Goal: Information Seeking & Learning: Learn about a topic

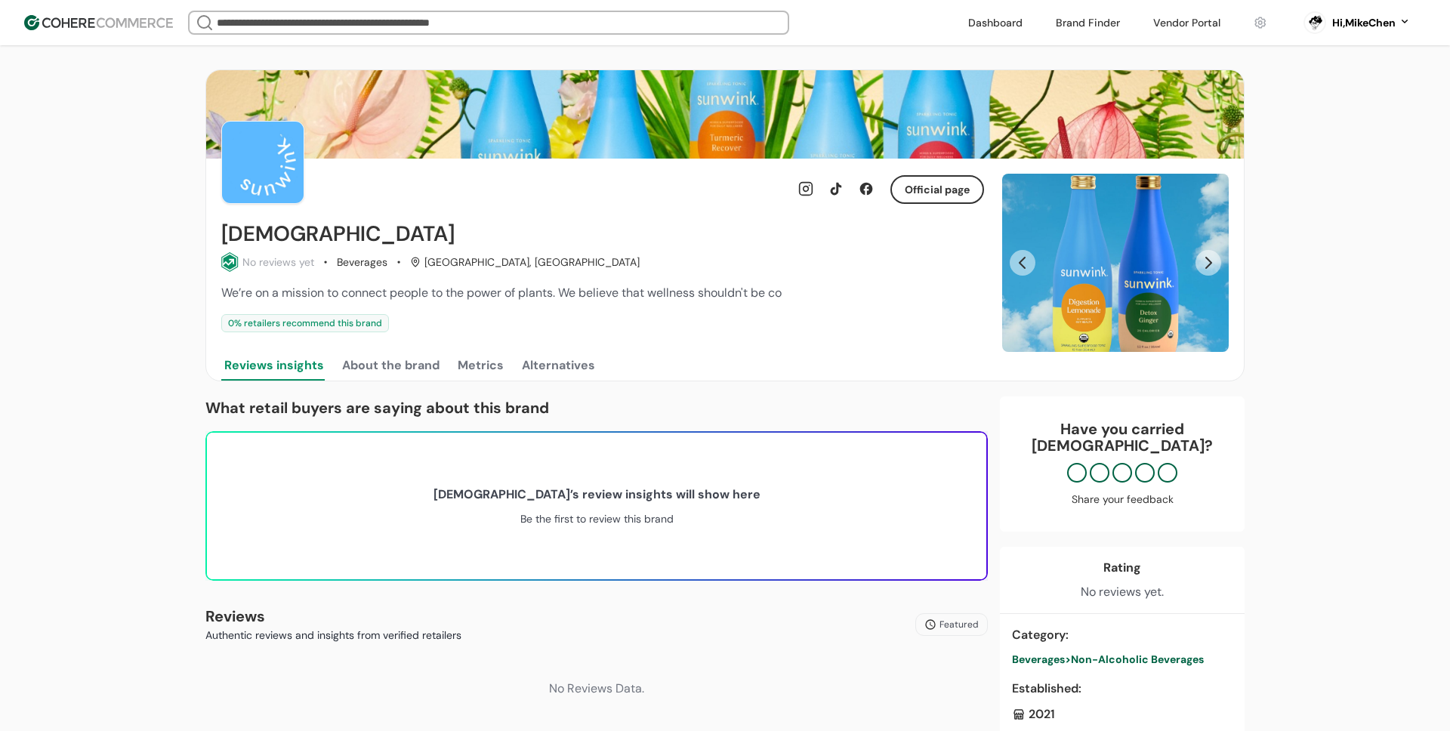
click at [1007, 22] on link at bounding box center [995, 22] width 72 height 23
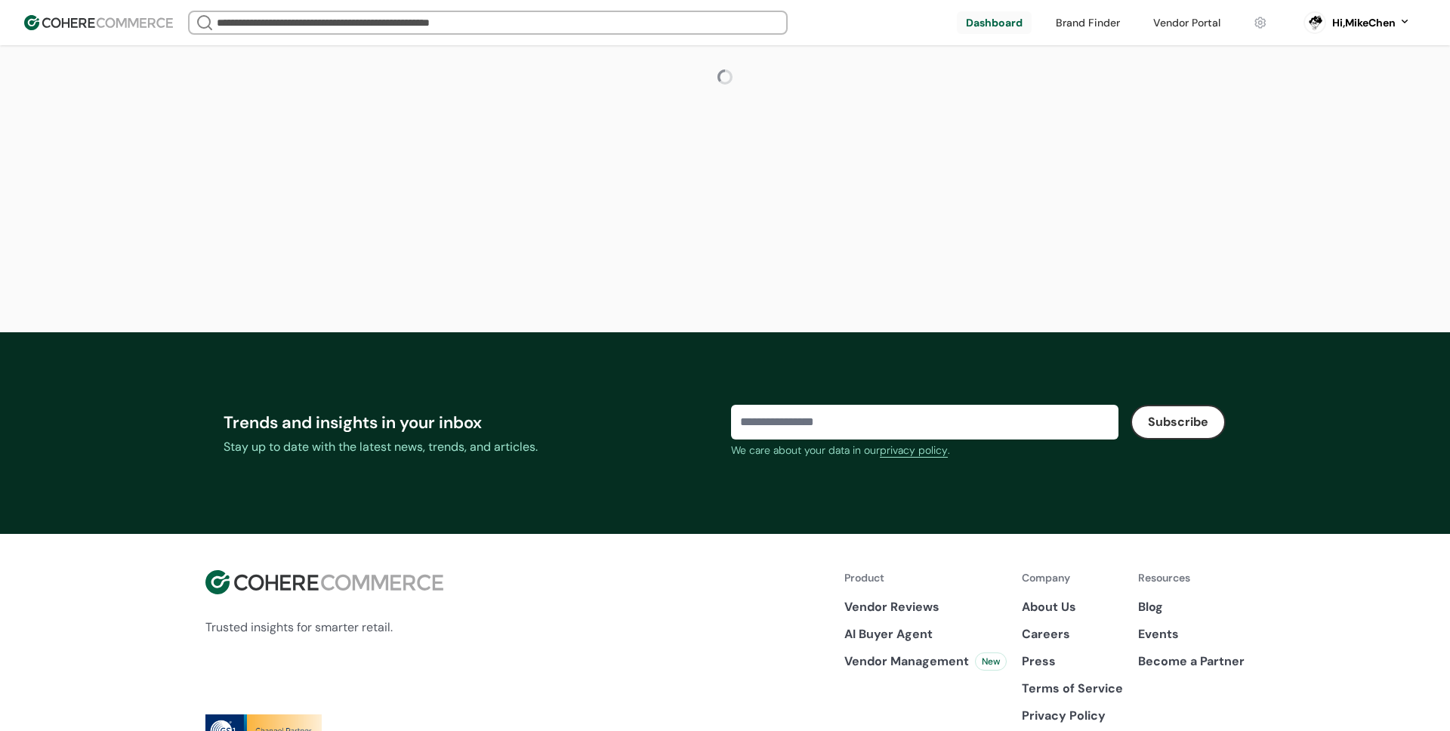
click at [1195, 20] on link at bounding box center [1186, 22] width 85 height 23
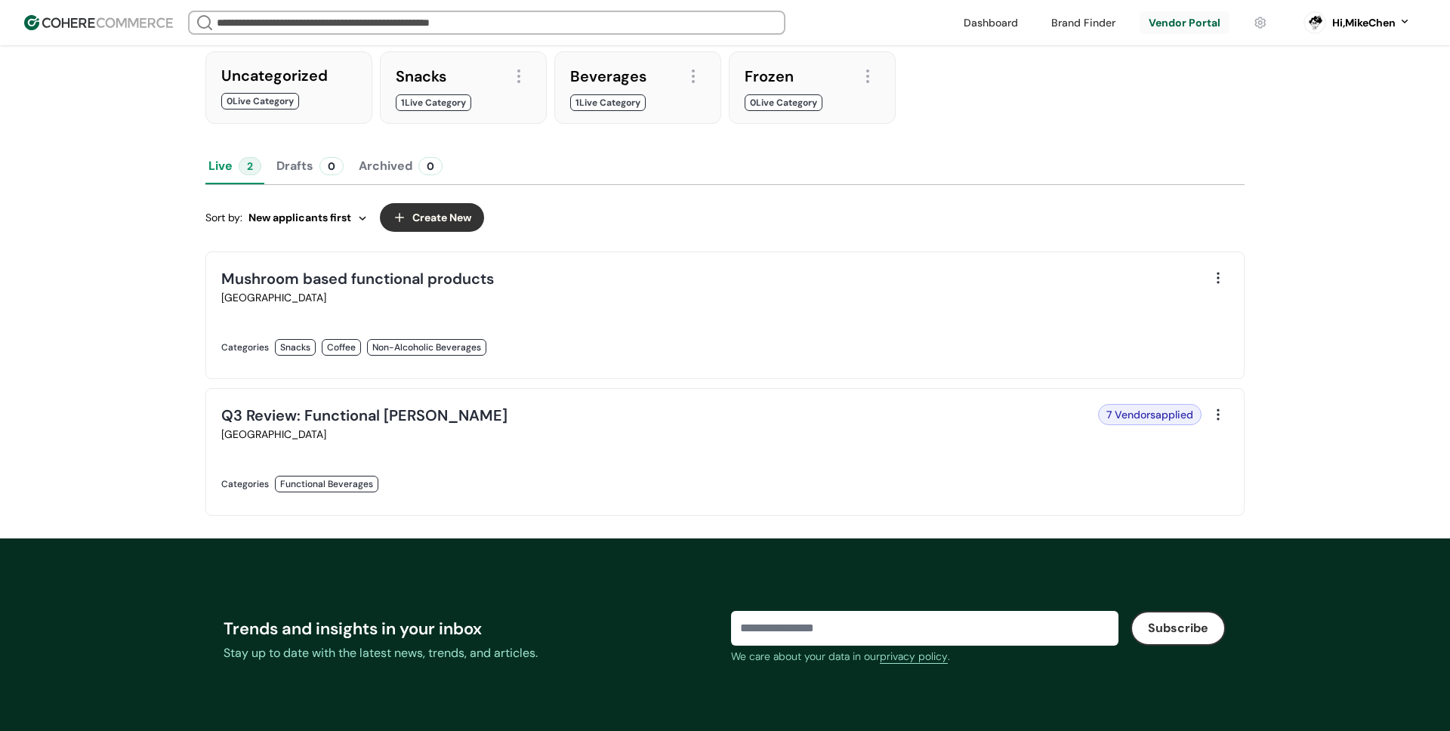
scroll to position [171, 0]
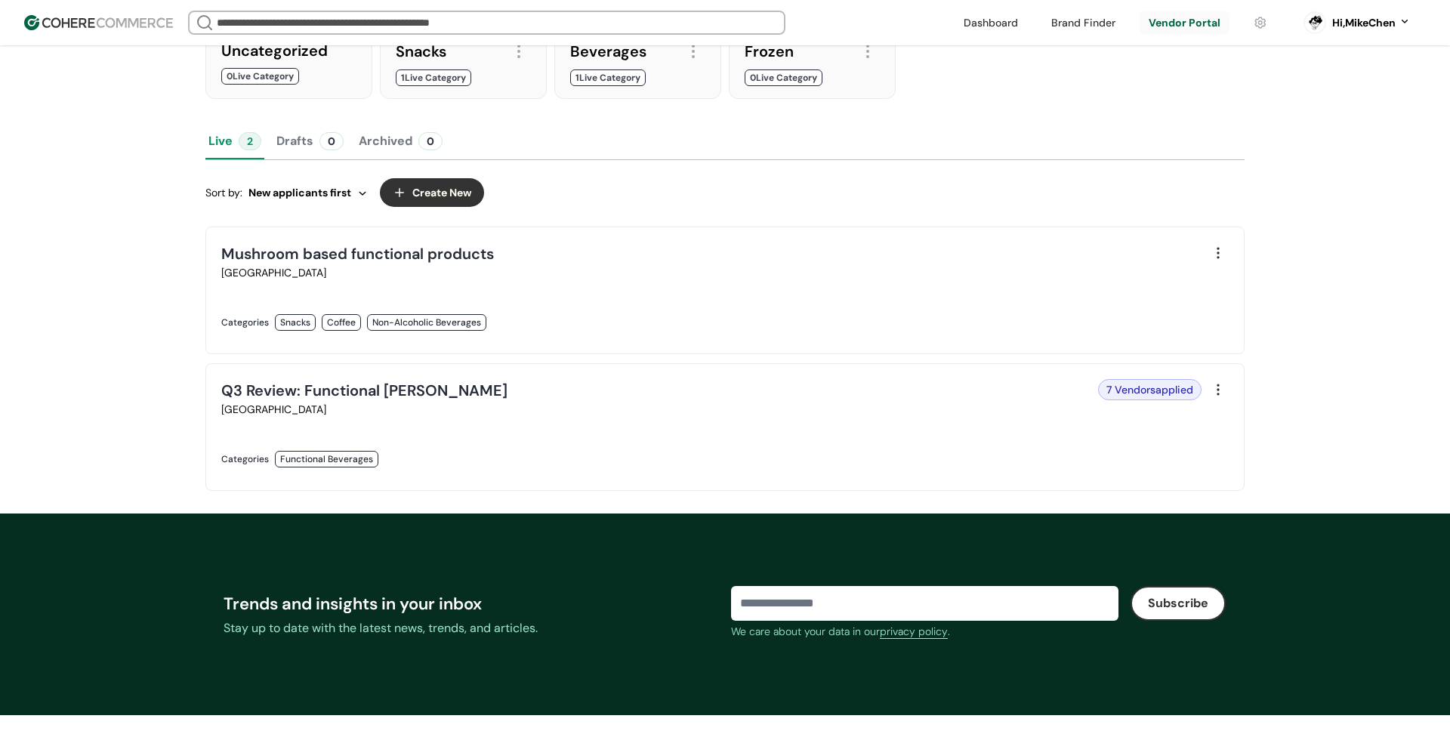
click at [369, 475] on link at bounding box center [468, 475] width 495 height 0
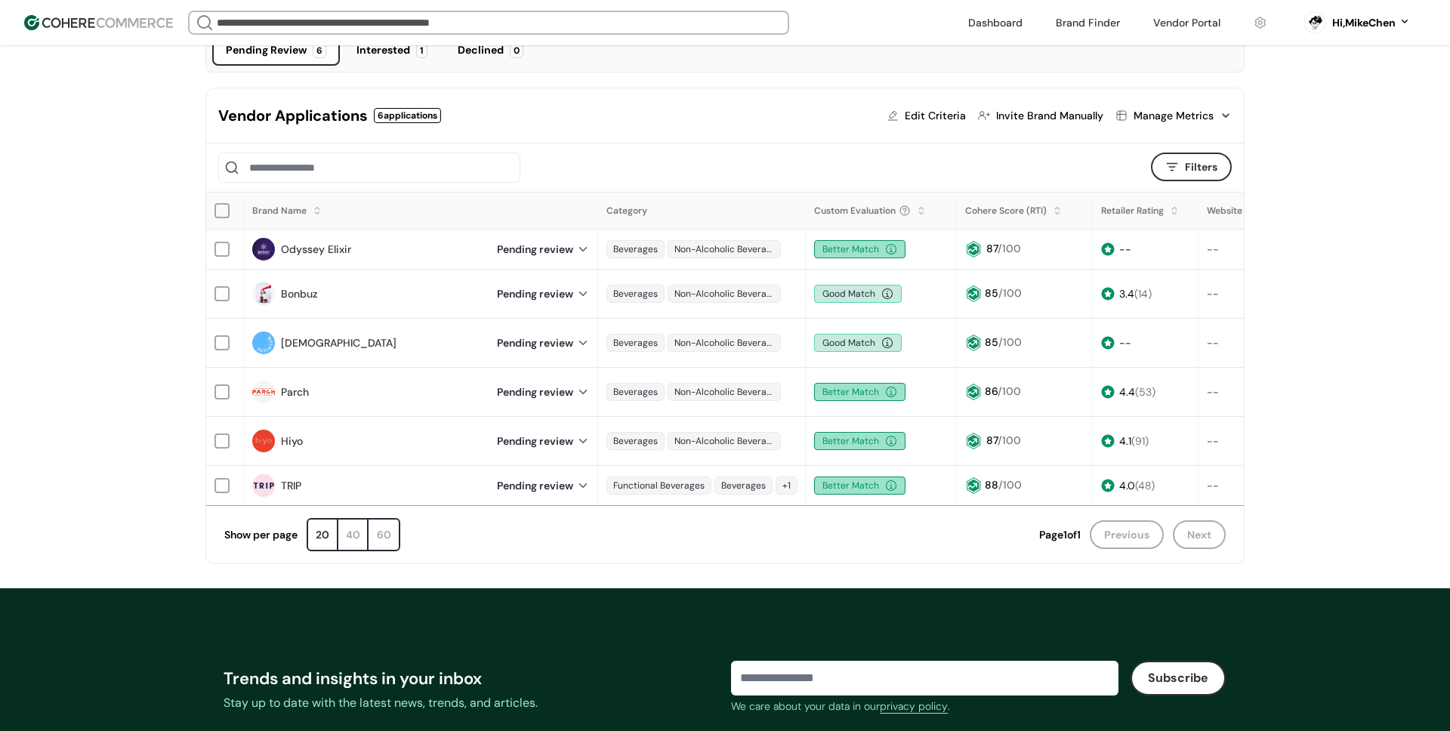
scroll to position [134, 0]
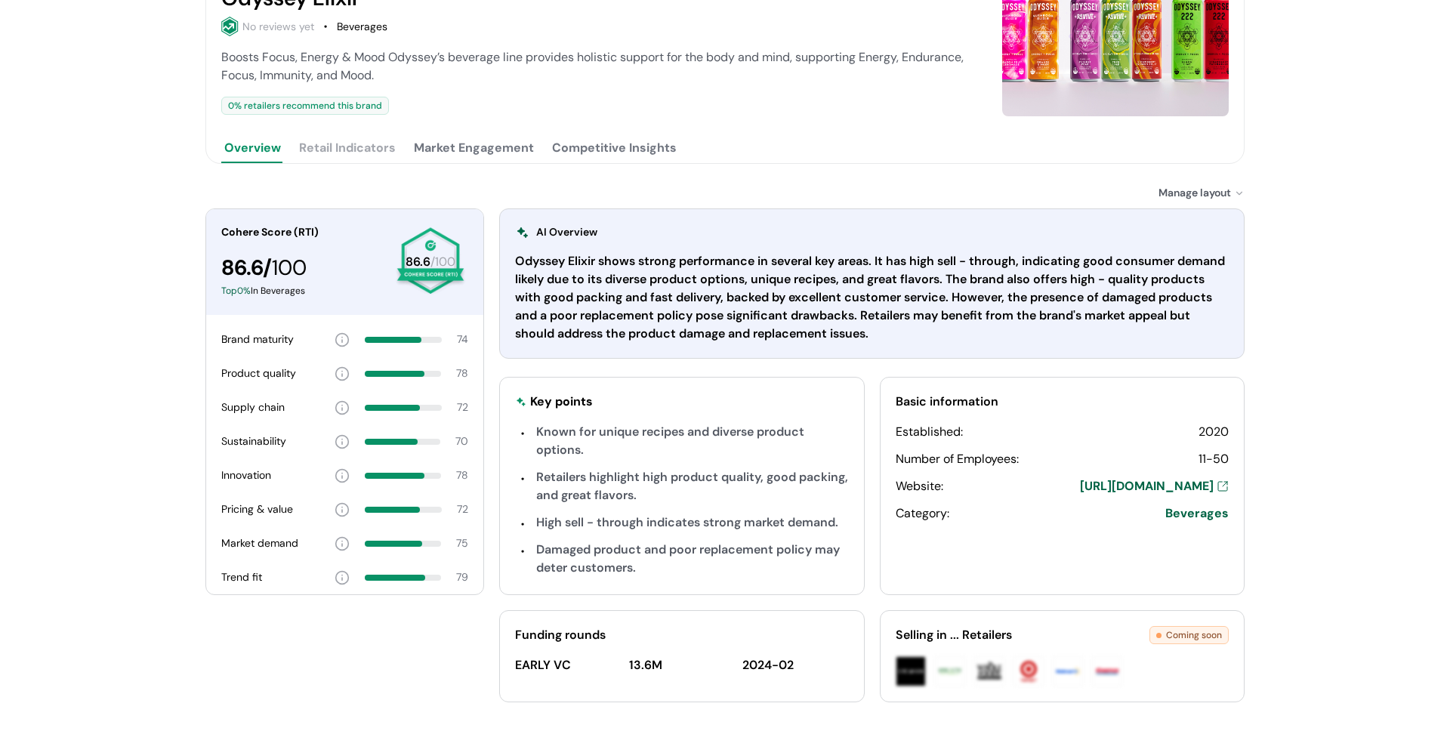
scroll to position [273, 0]
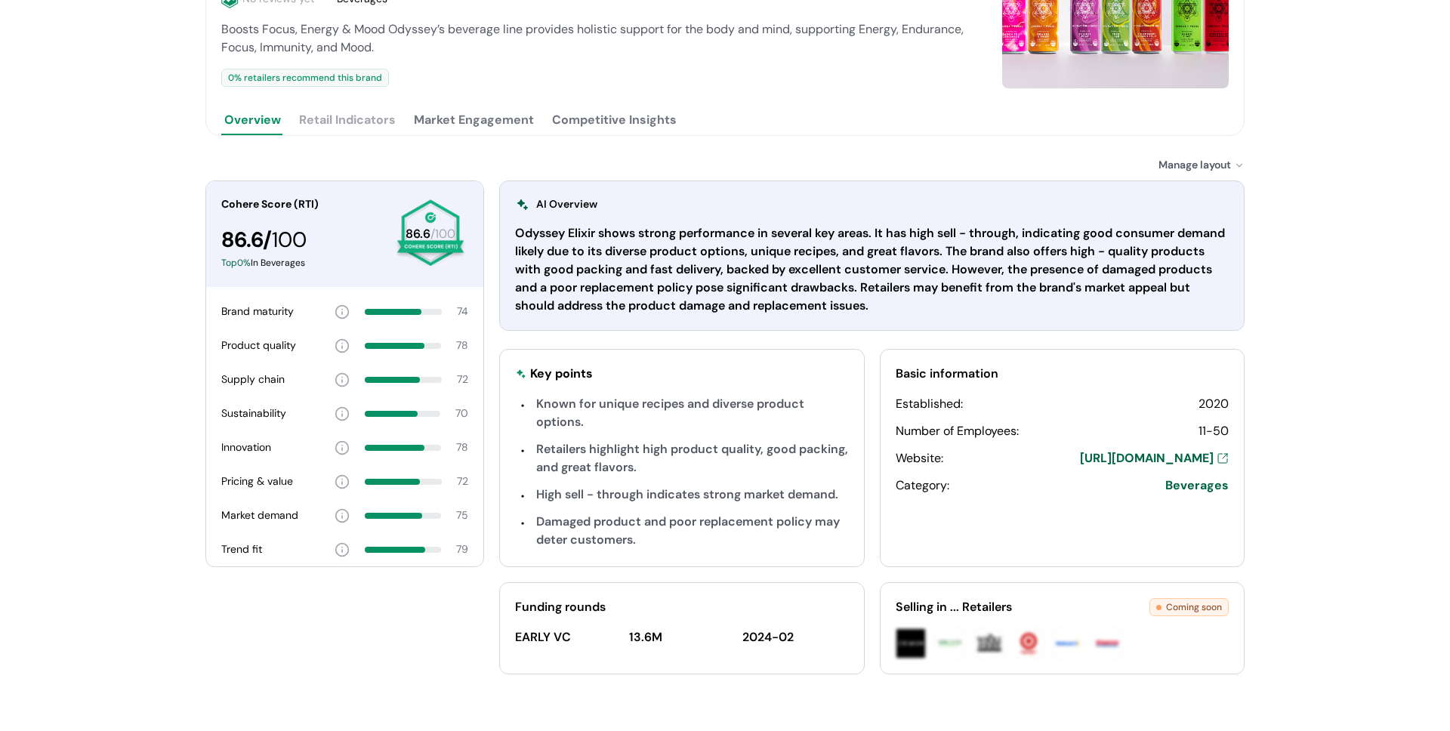
click at [432, 119] on button "Market Engagement" at bounding box center [474, 120] width 126 height 30
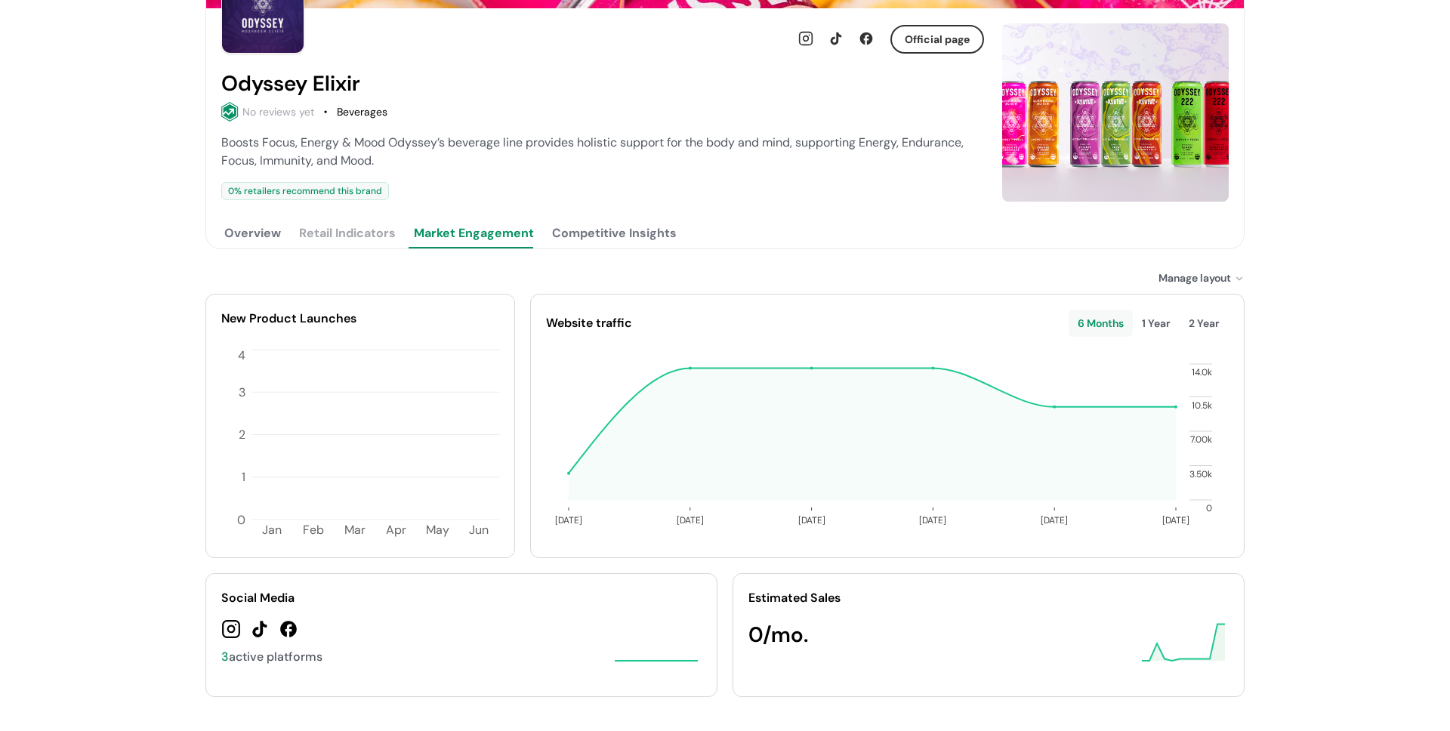
scroll to position [171, 0]
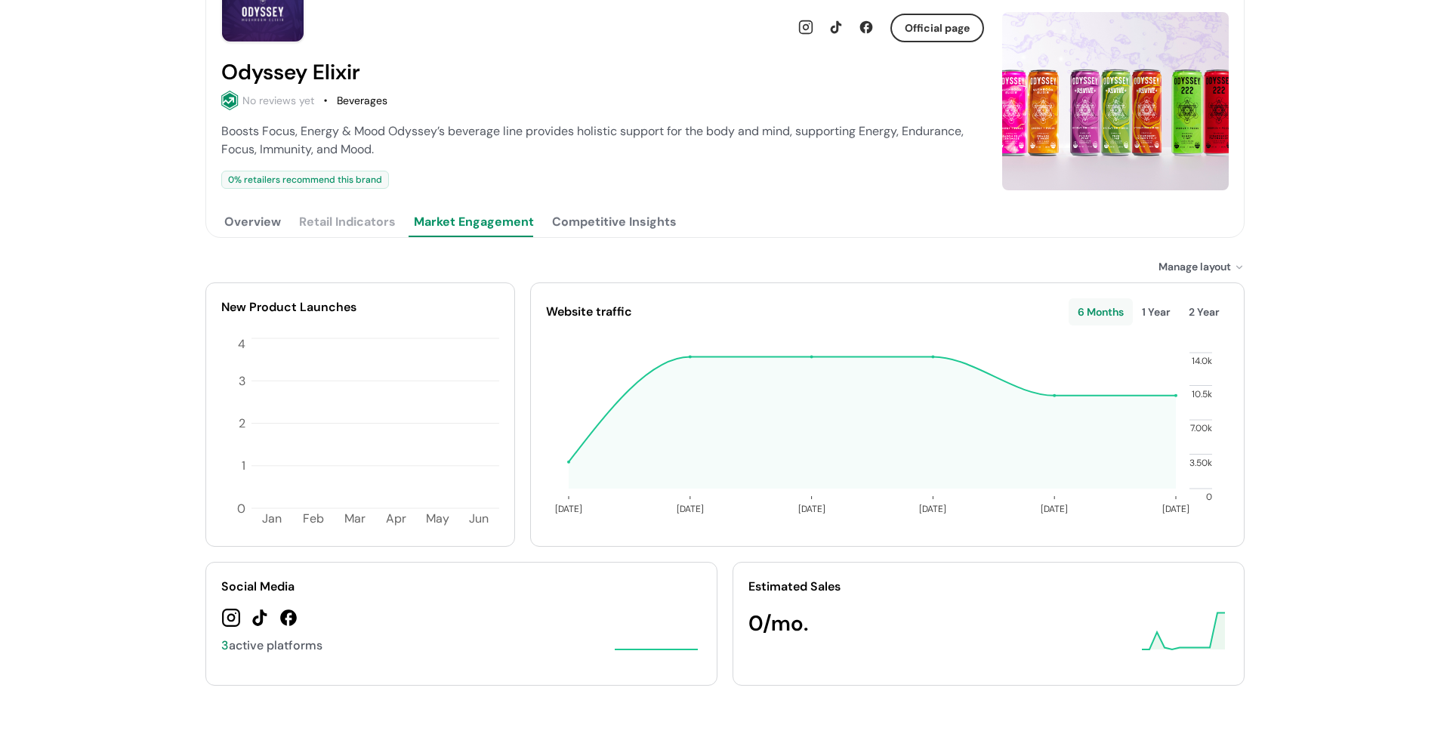
click at [683, 334] on div "Mar 2025 Apr 2025 May 2025 Jun 2025 Jul 2025 Aug 2025 0 3.50k 7.00k 10.5k 14.0k…" at bounding box center [887, 430] width 683 height 199
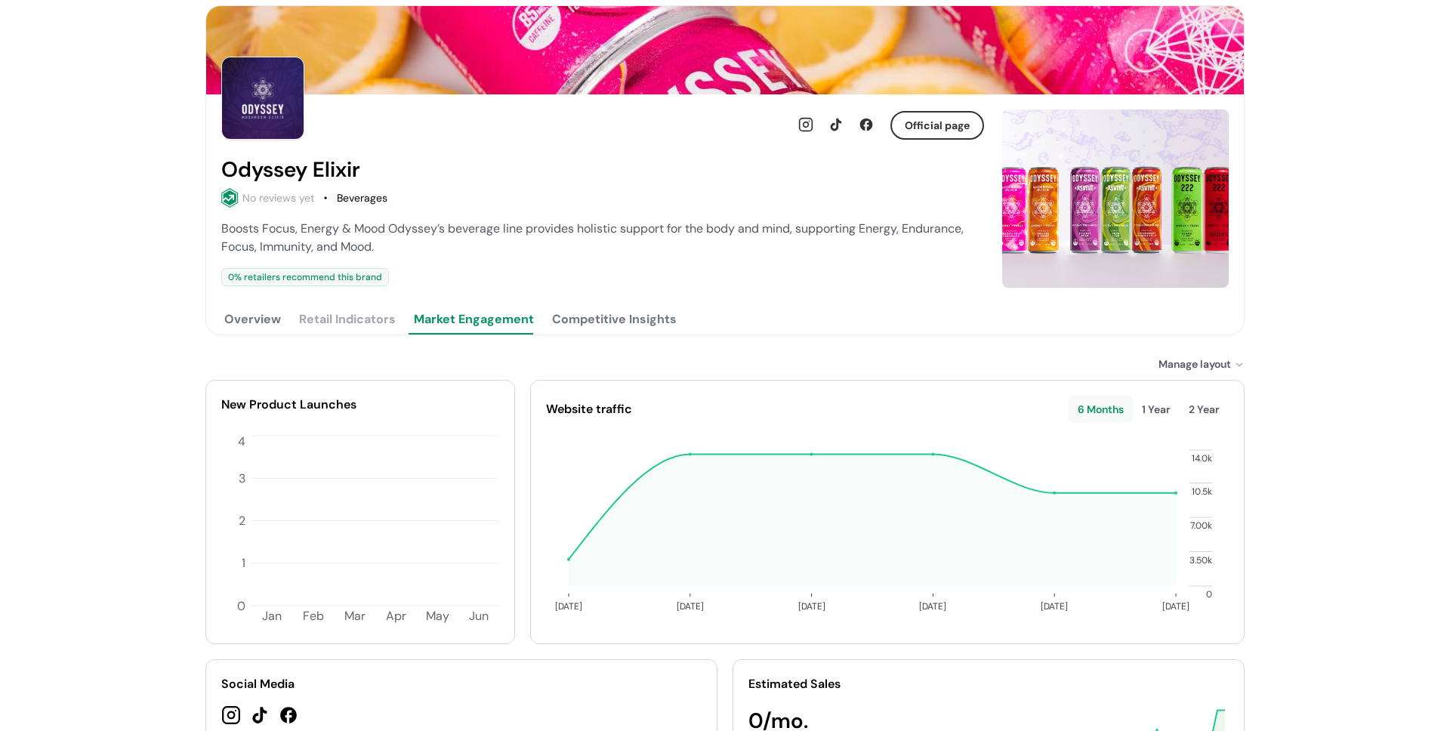
scroll to position [59, 0]
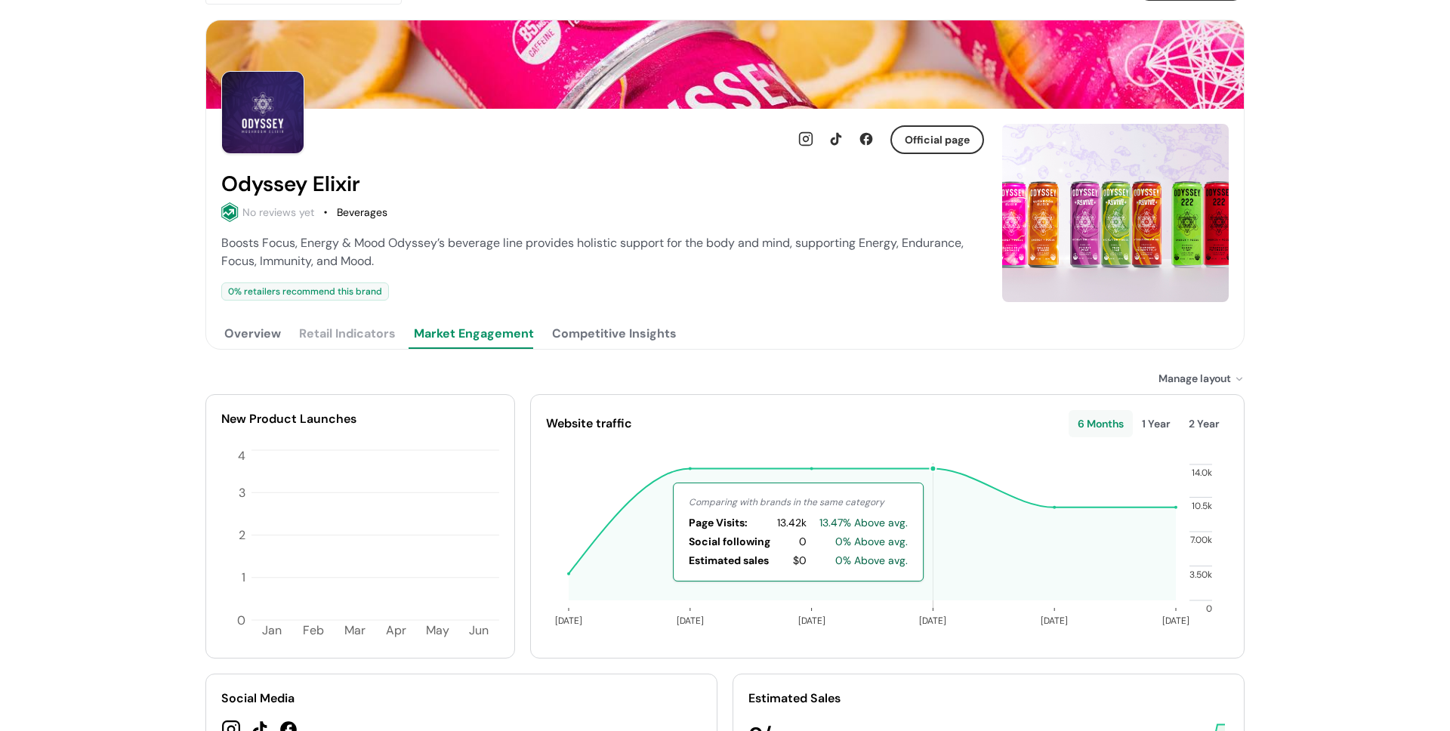
click at [939, 475] on icon at bounding box center [872, 534] width 607 height 131
click at [692, 372] on div at bounding box center [681, 379] width 953 height 16
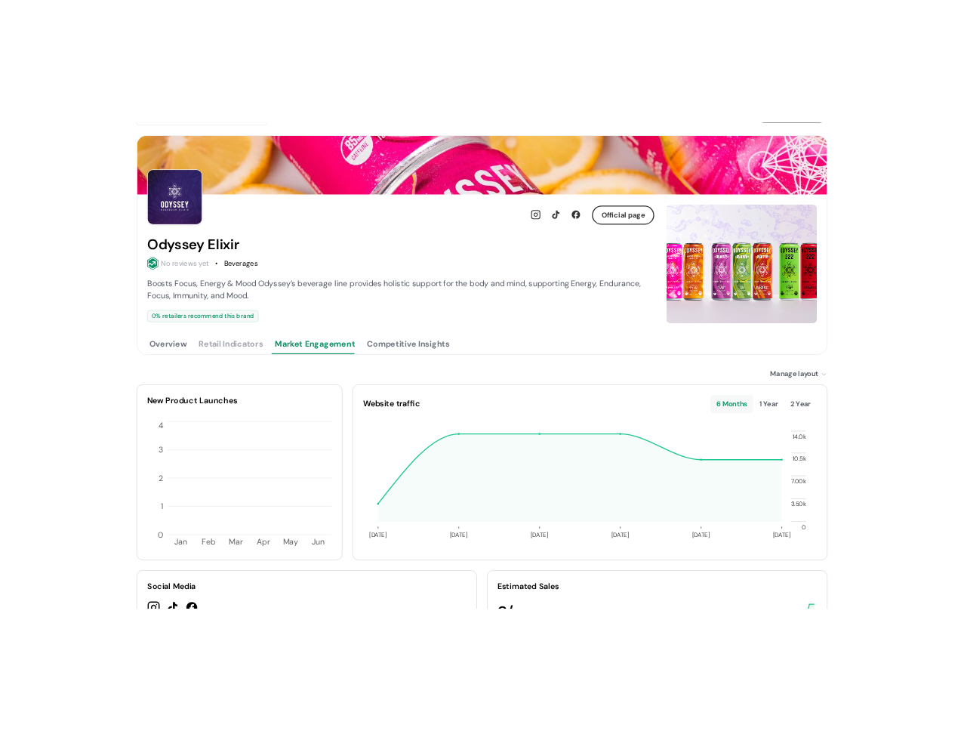
scroll to position [171, 0]
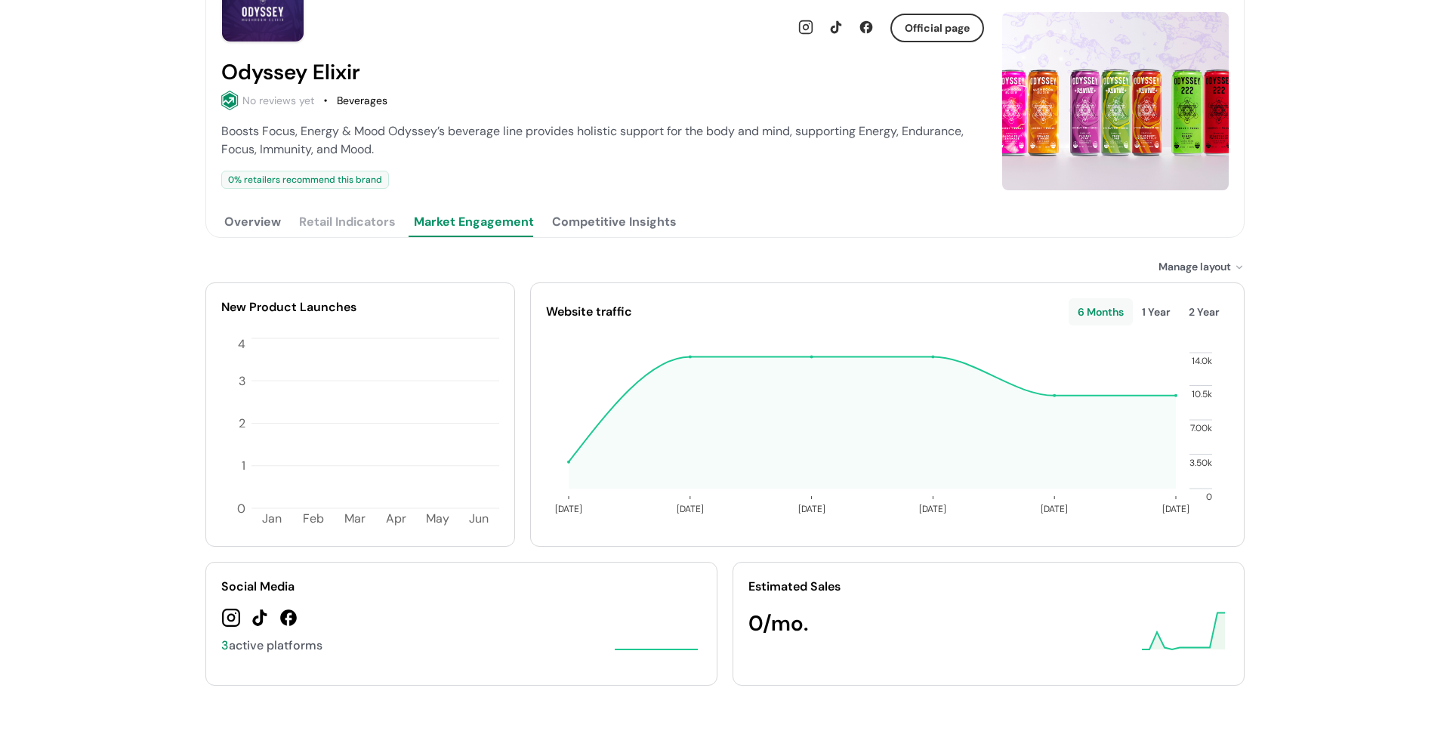
click at [831, 589] on div "Estimated Sales" at bounding box center [988, 587] width 480 height 18
click at [969, 586] on div "Estimated Sales" at bounding box center [988, 587] width 480 height 18
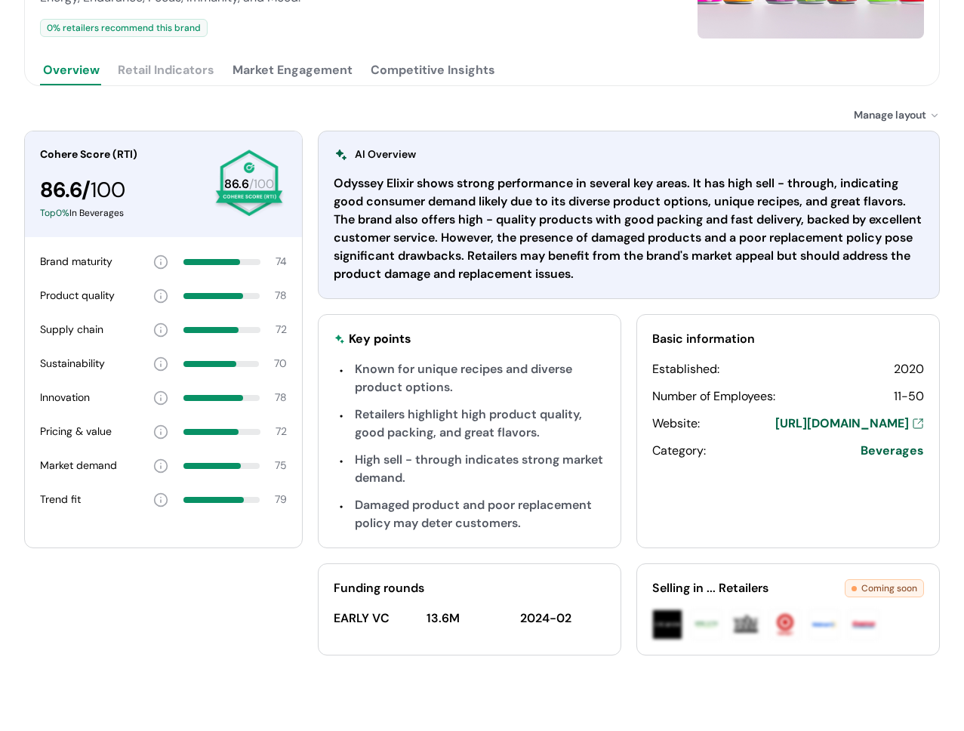
scroll to position [57, 0]
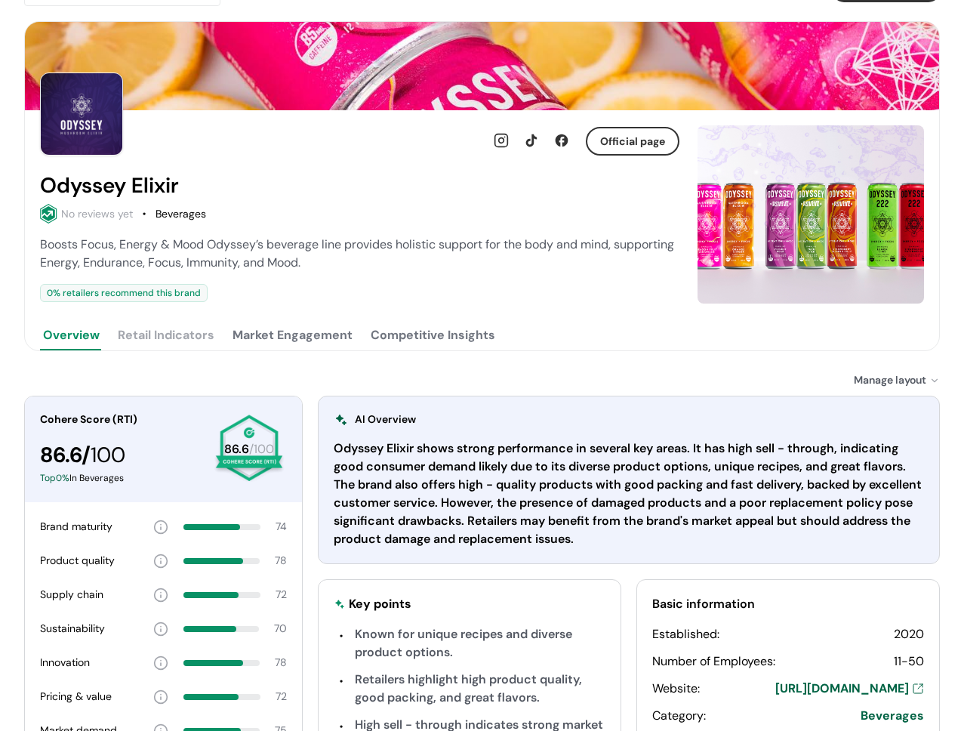
click at [296, 339] on button "Market Engagement" at bounding box center [293, 335] width 126 height 30
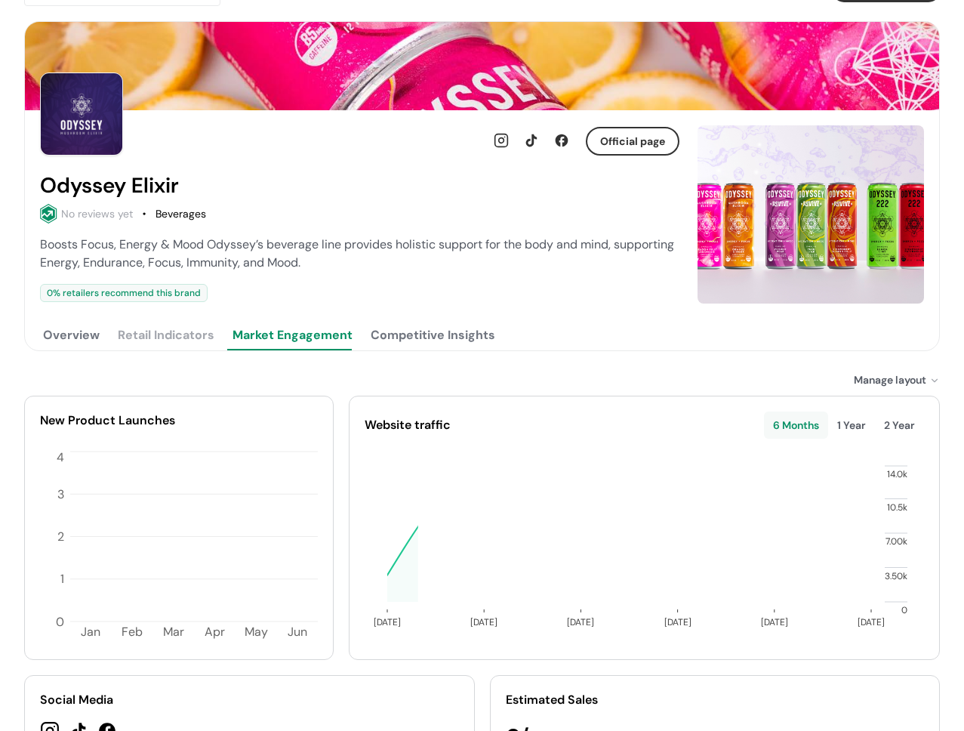
scroll to position [171, 0]
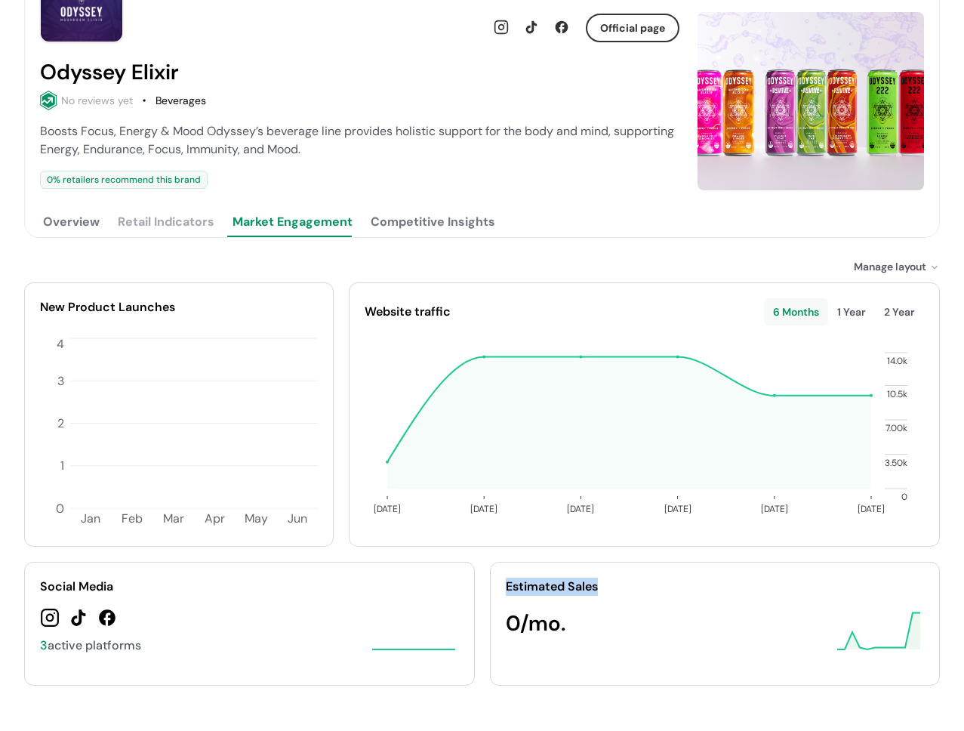
drag, startPoint x: 609, startPoint y: 585, endPoint x: 491, endPoint y: 579, distance: 117.9
click at [503, 581] on div "Estimated Sales 0 /mo." at bounding box center [715, 624] width 451 height 124
copy div "Estimated Sales"
click at [583, 584] on div "Estimated Sales" at bounding box center [715, 587] width 419 height 18
drag, startPoint x: 601, startPoint y: 587, endPoint x: 507, endPoint y: 585, distance: 94.4
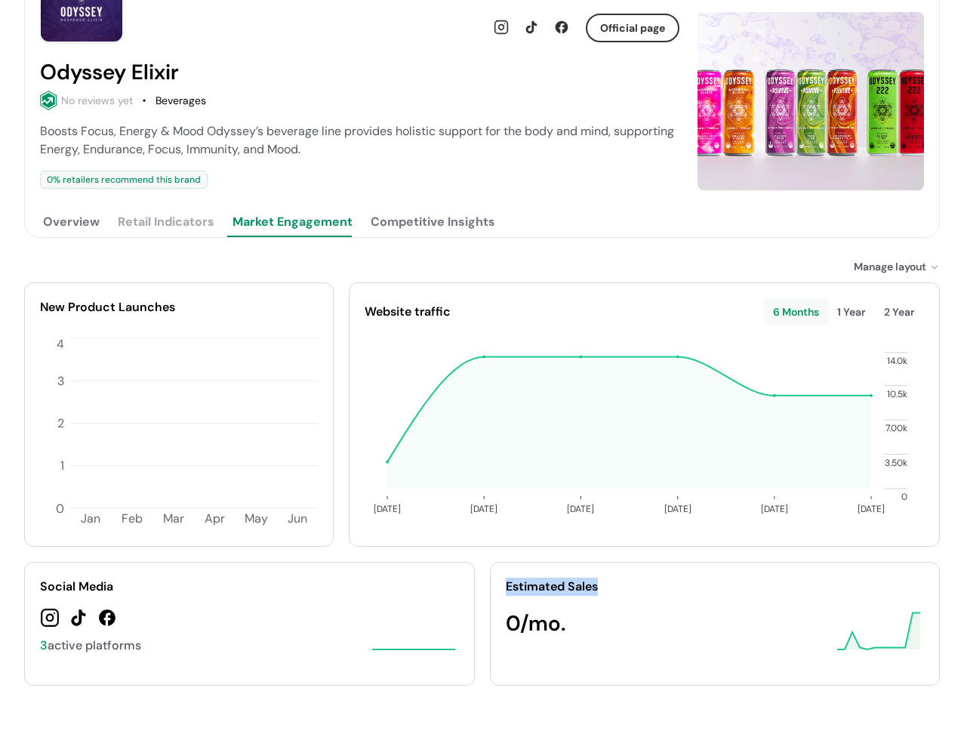
click at [507, 585] on div "Estimated Sales" at bounding box center [715, 587] width 419 height 18
copy div "Estimated Sales"
click at [458, 227] on button "Competitive Insights" at bounding box center [433, 222] width 131 height 30
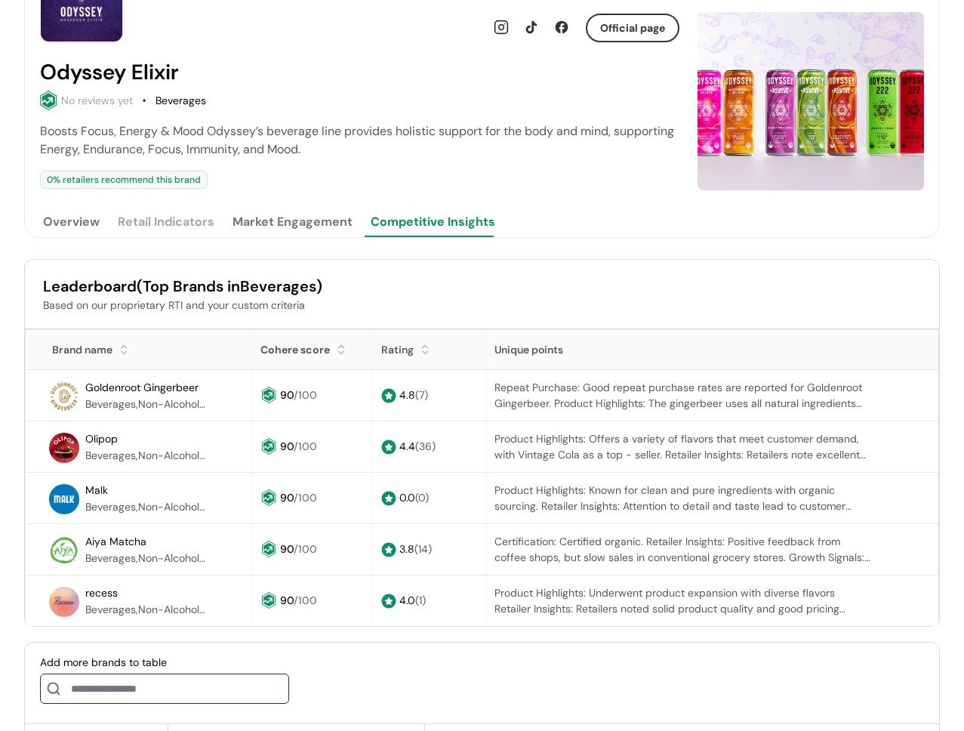
click at [268, 227] on button "Market Engagement" at bounding box center [293, 222] width 126 height 30
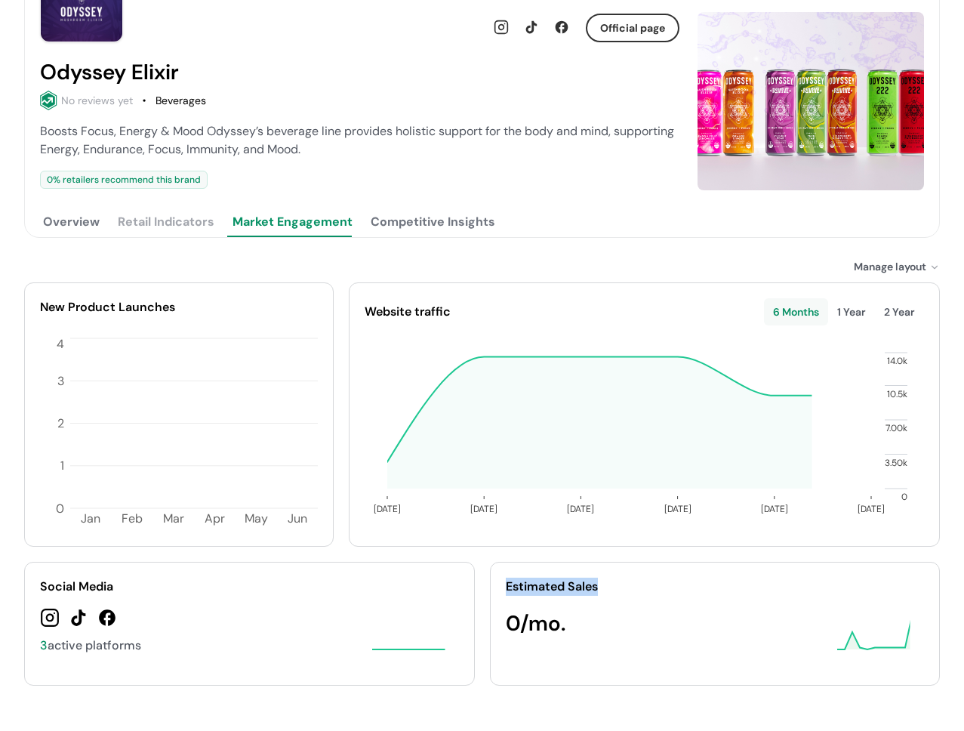
click at [379, 224] on button "Competitive Insights" at bounding box center [433, 222] width 131 height 30
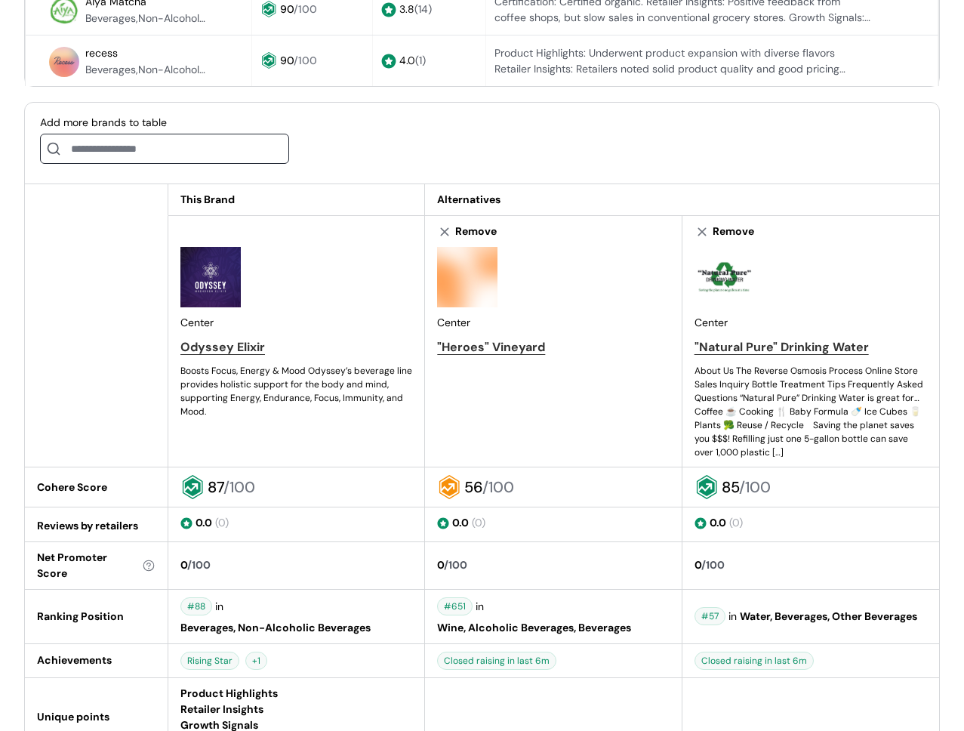
scroll to position [709, 0]
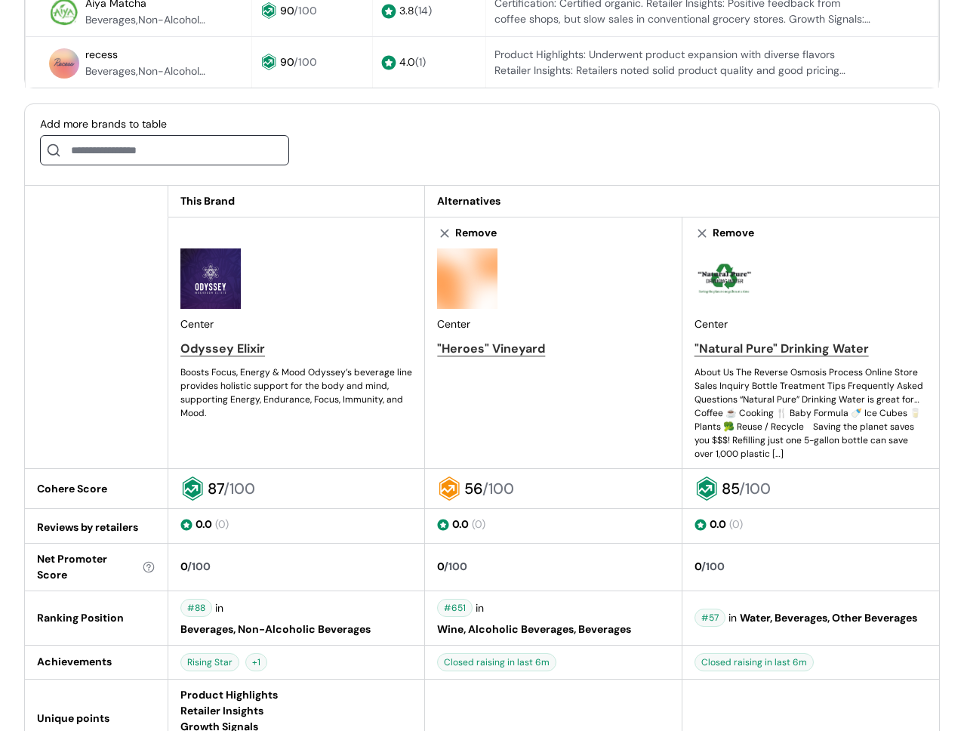
click at [525, 324] on div "Center "Heroes" Vineyard" at bounding box center [553, 306] width 232 height 117
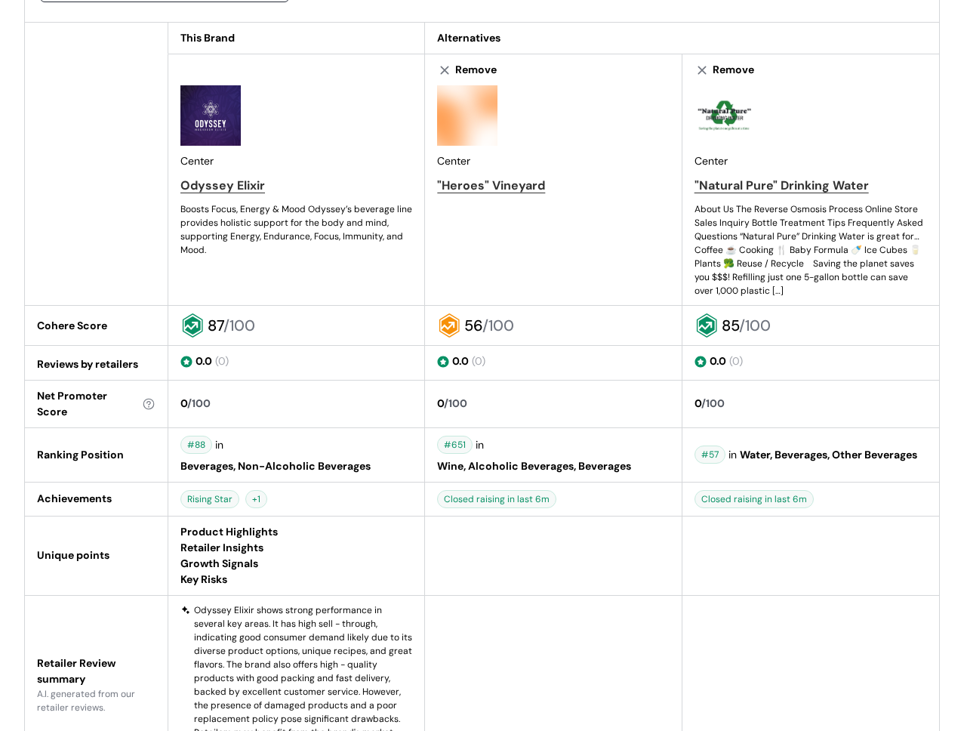
scroll to position [852, 0]
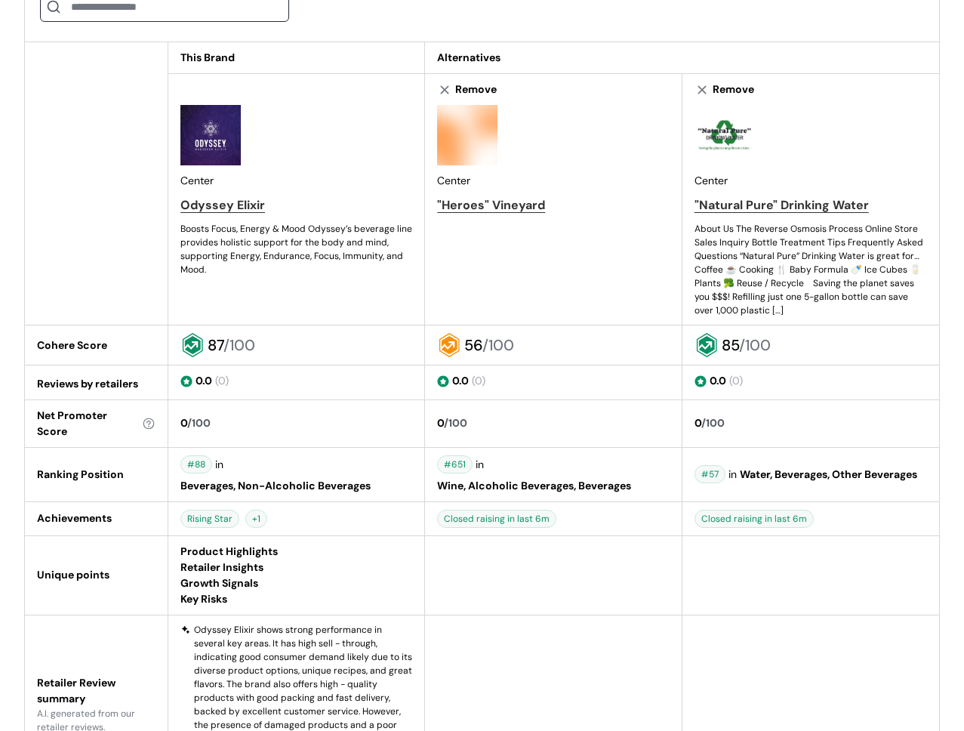
click at [220, 397] on td "0.0 ( 0 )" at bounding box center [296, 382] width 257 height 35
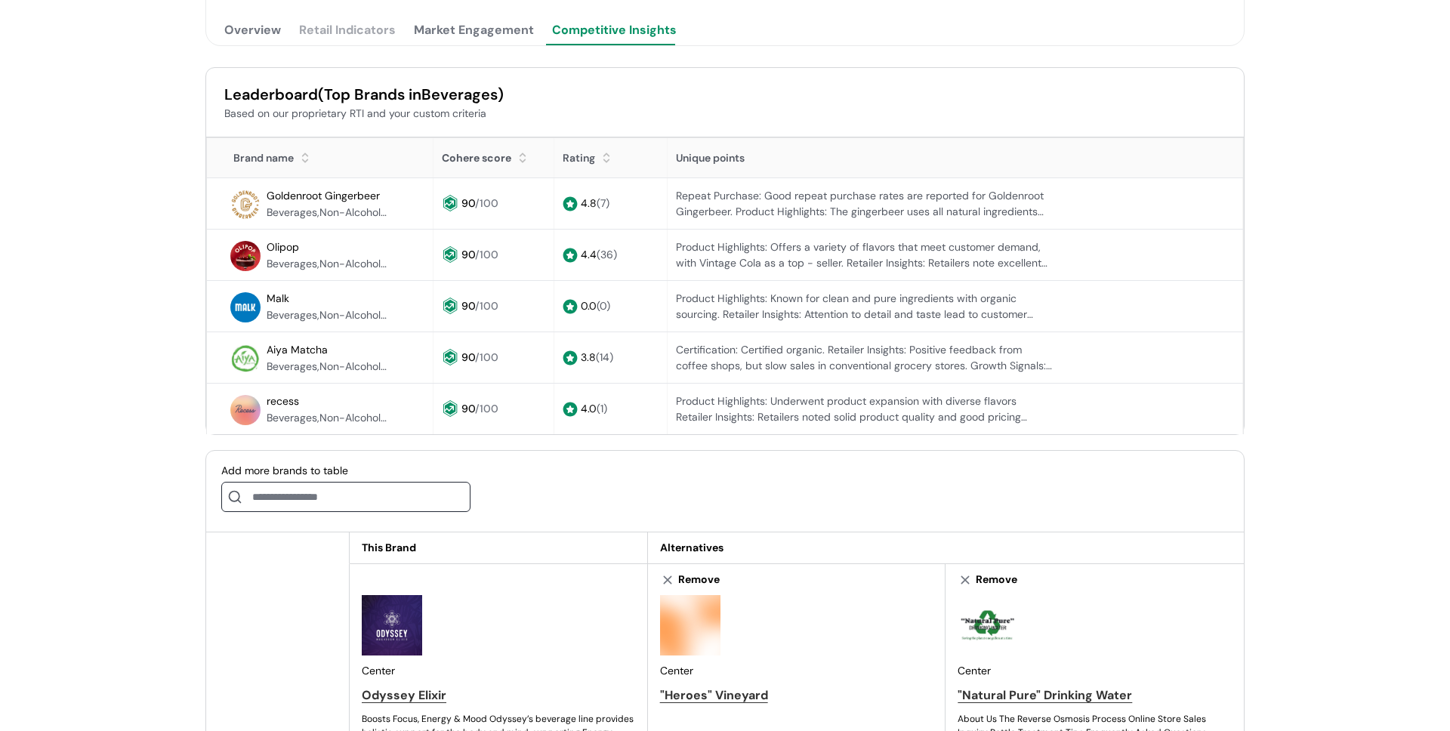
scroll to position [0, 0]
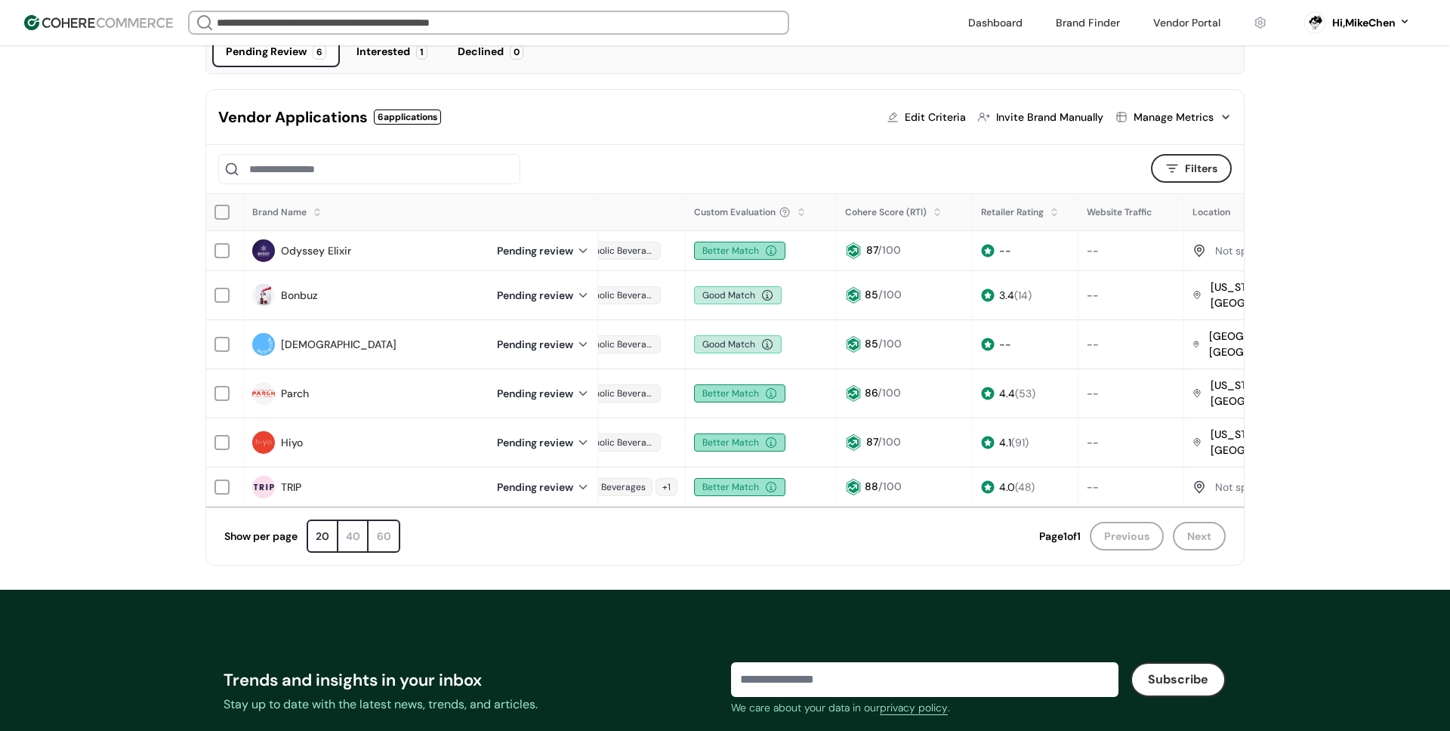
scroll to position [0, 208]
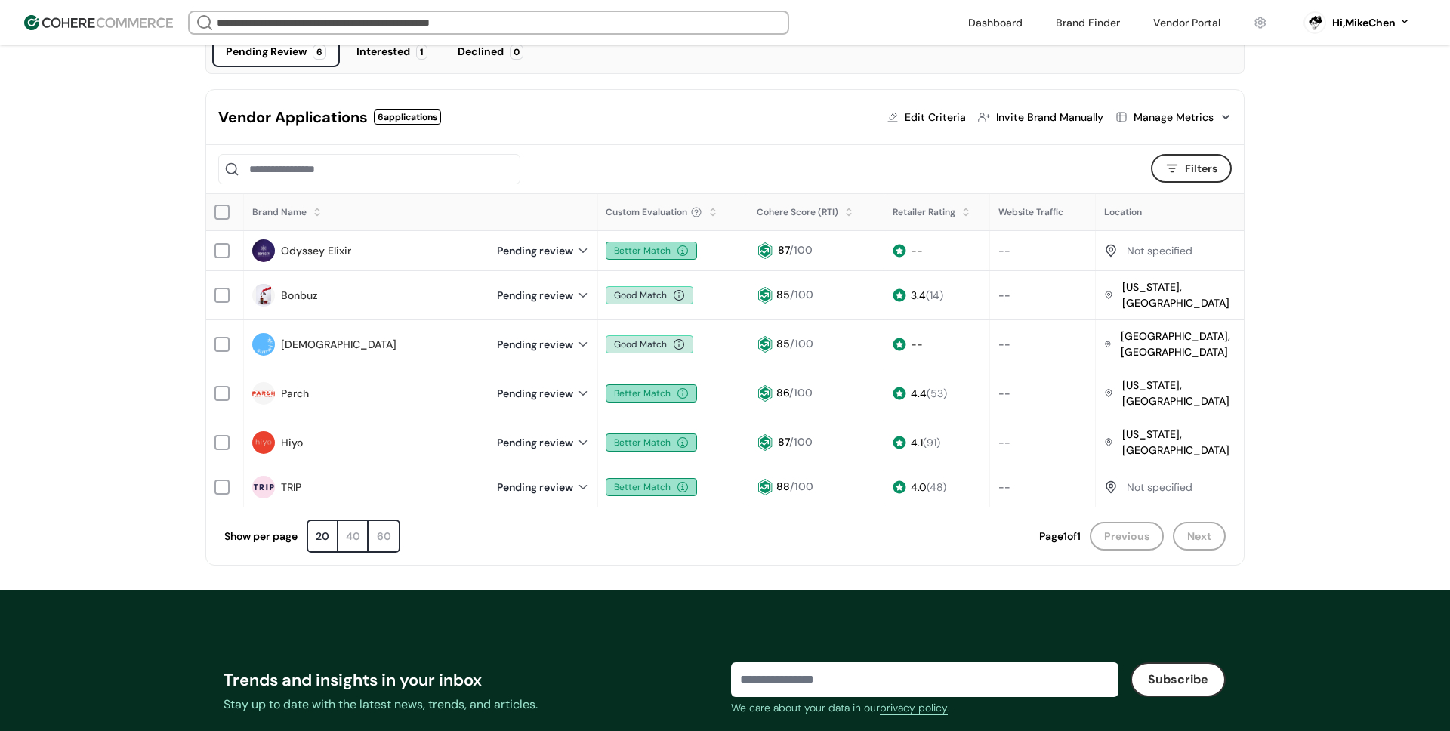
click at [839, 174] on div at bounding box center [673, 169] width 911 height 30
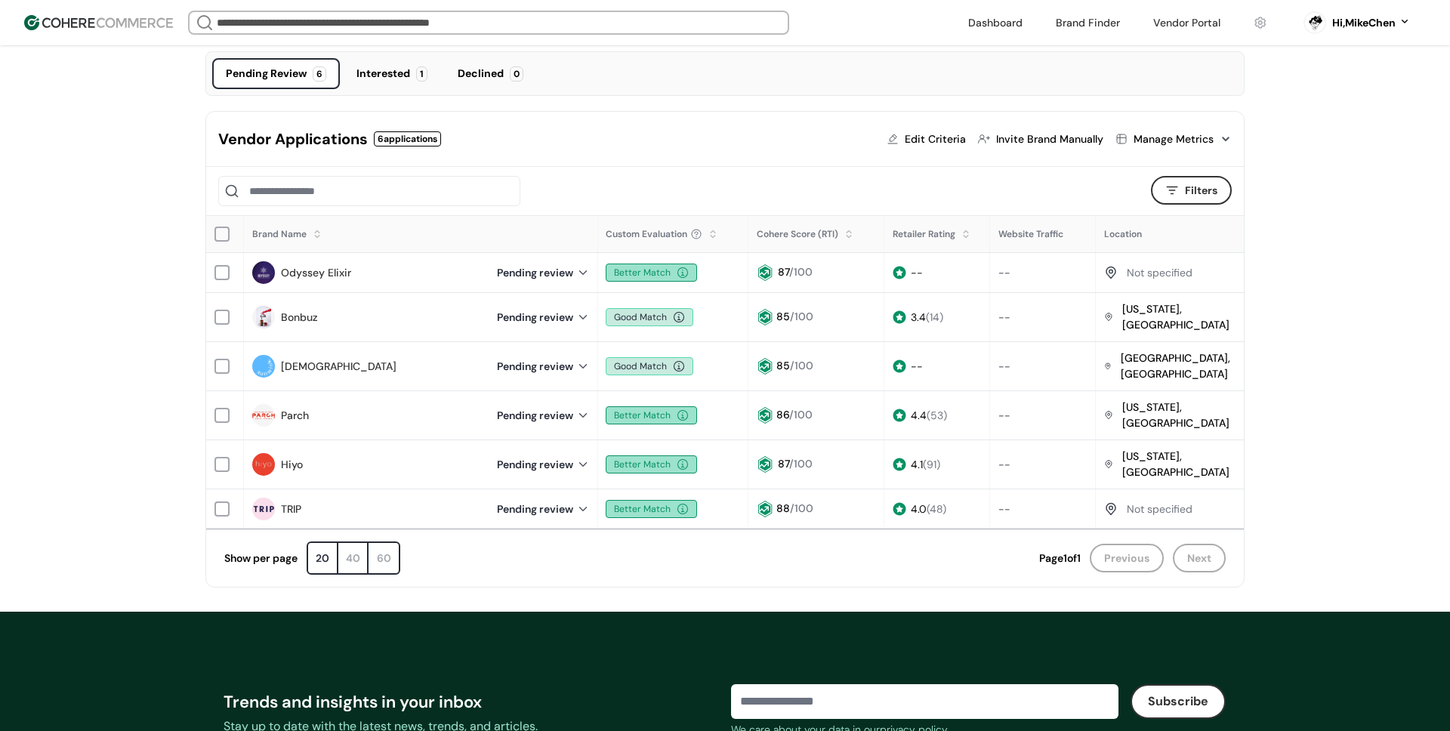
scroll to position [101, 0]
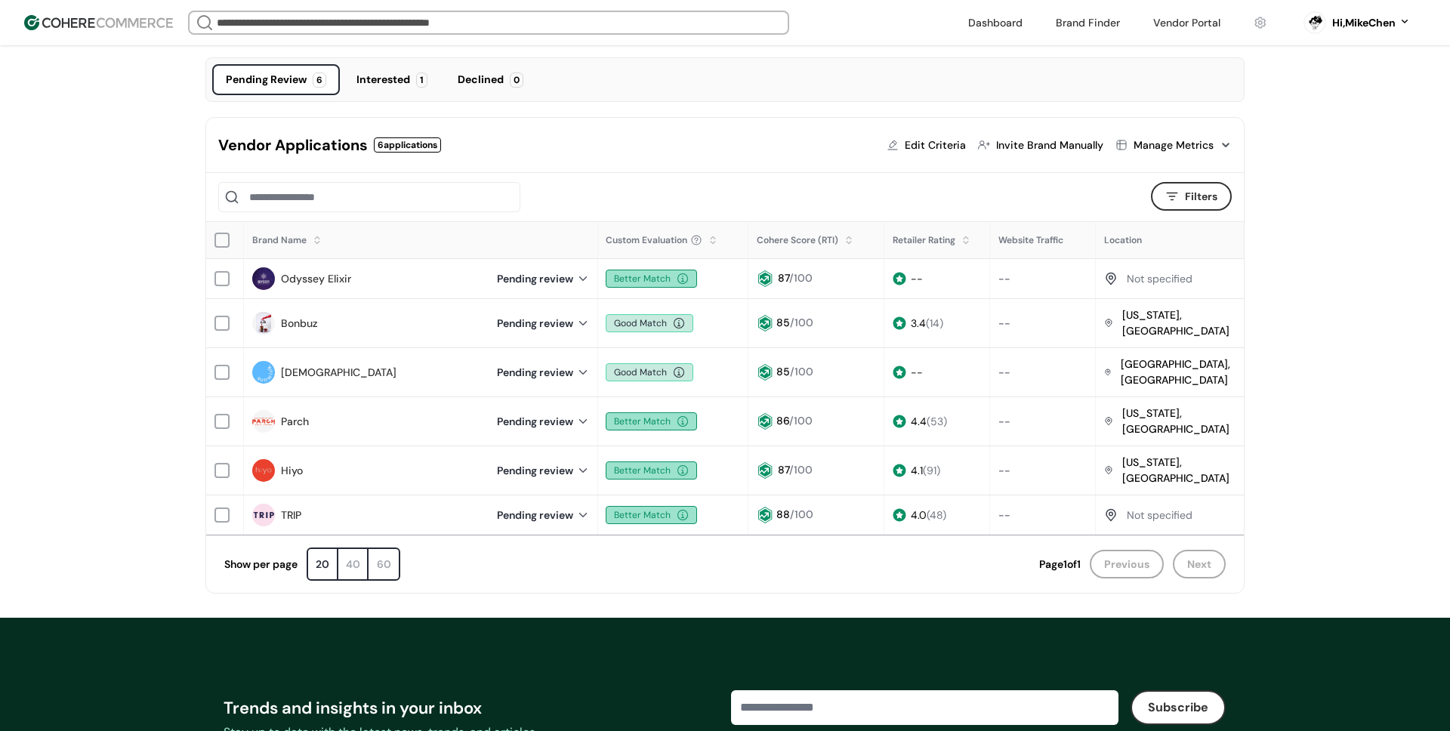
click at [1189, 191] on button "Filters" at bounding box center [1191, 196] width 81 height 29
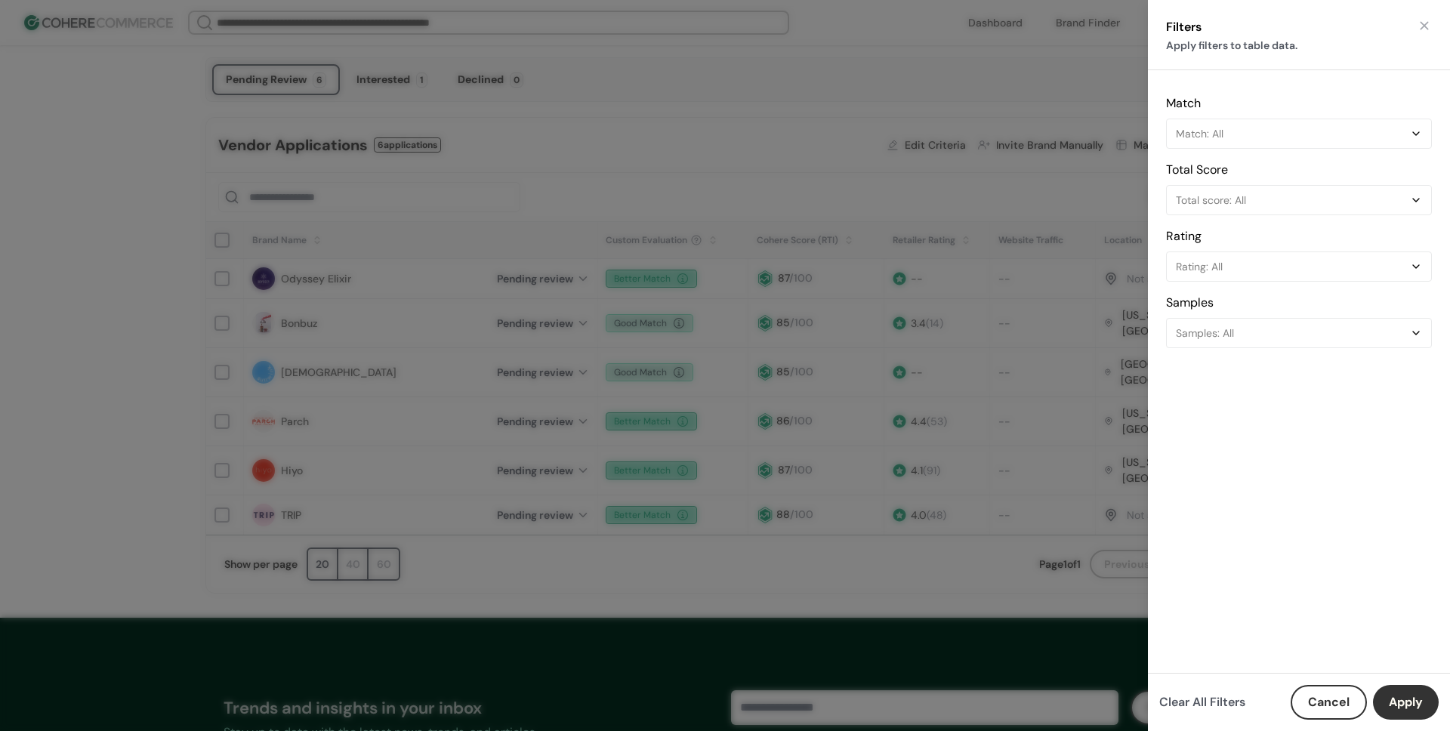
click at [1036, 193] on div "Filters Apply filters to table data. Match Match: All Total Score Total score: …" at bounding box center [725, 365] width 1450 height 731
click at [1302, 708] on button "Cancel" at bounding box center [1328, 702] width 76 height 35
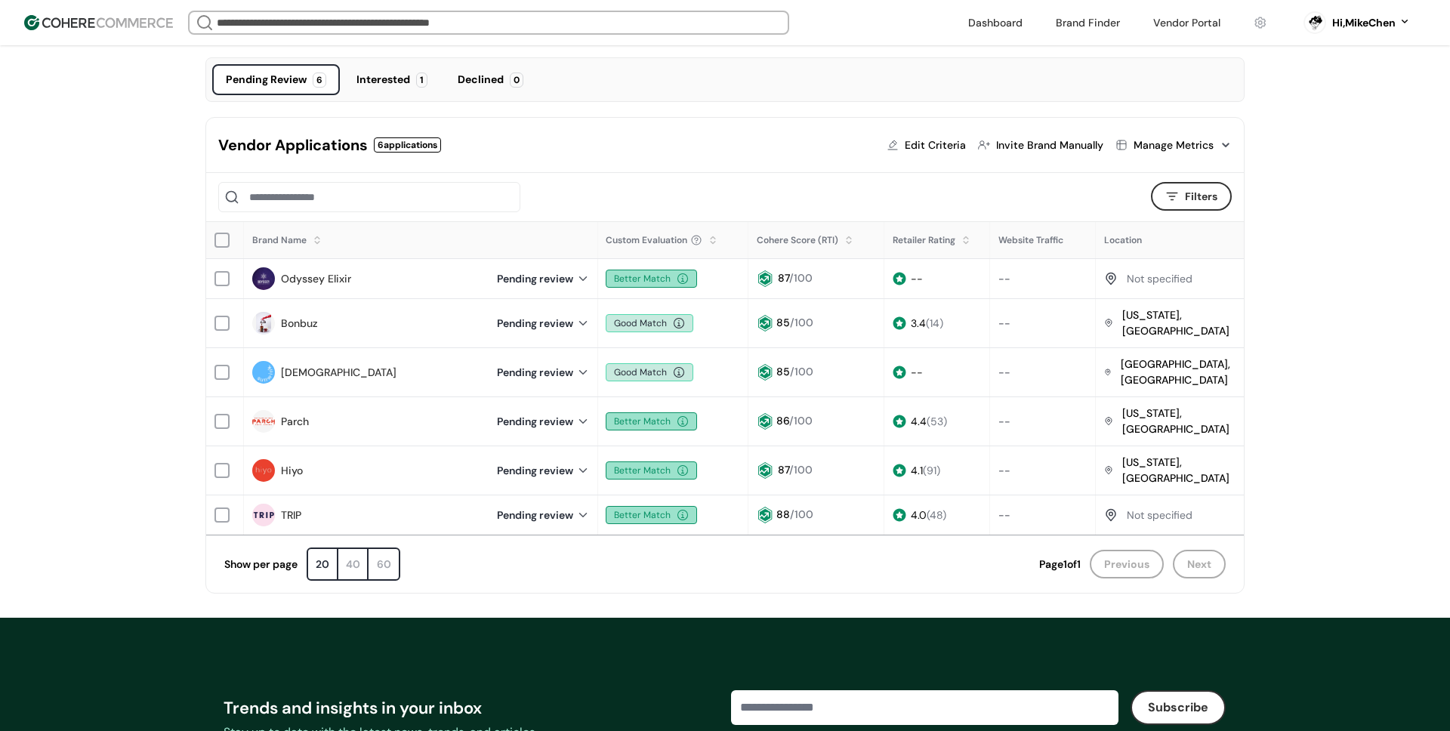
click at [1207, 146] on div "Manage Metrics" at bounding box center [1173, 145] width 80 height 16
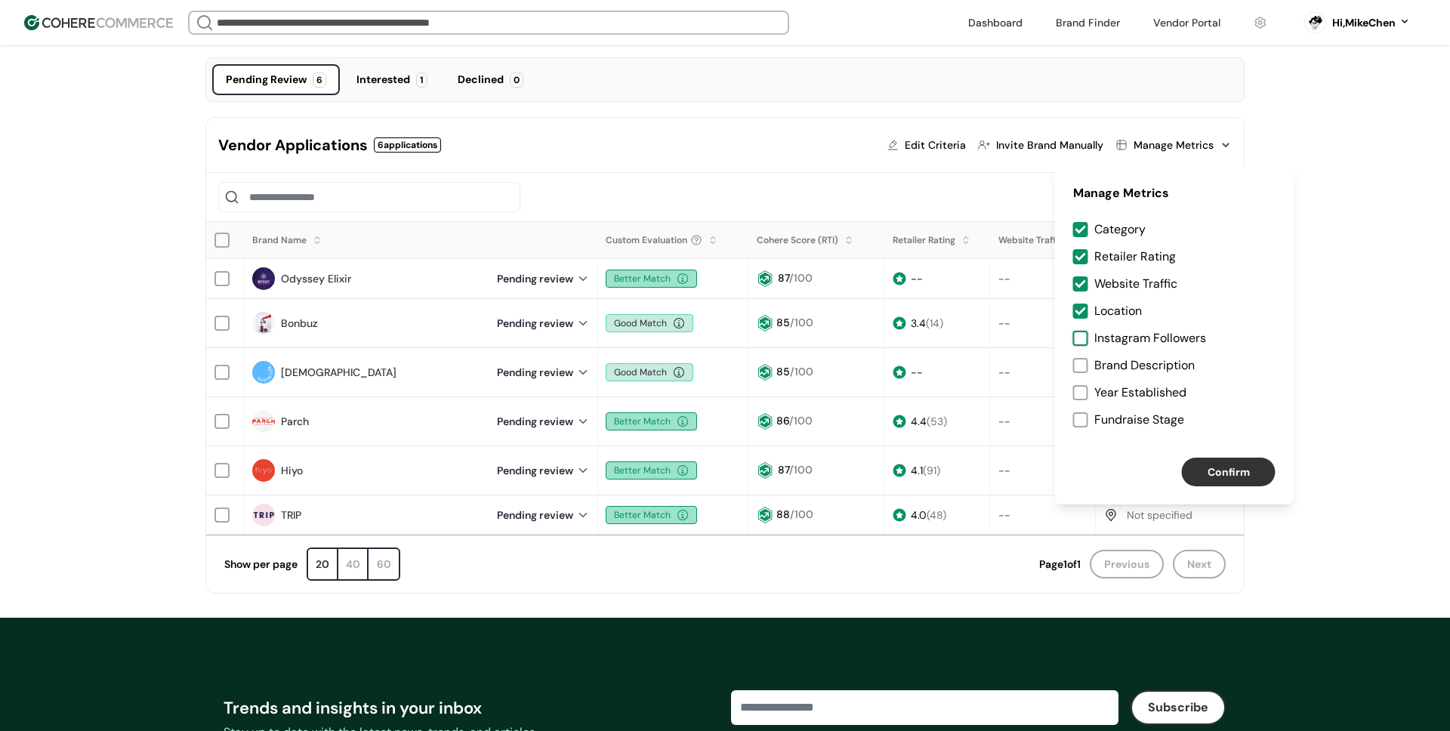
click at [1087, 334] on div at bounding box center [1080, 338] width 15 height 15
click at [1082, 365] on div at bounding box center [1080, 365] width 15 height 15
click at [1082, 389] on div at bounding box center [1080, 392] width 15 height 15
click at [1084, 418] on div at bounding box center [1080, 419] width 15 height 15
click at [1227, 468] on button "Confirm" at bounding box center [1229, 472] width 94 height 29
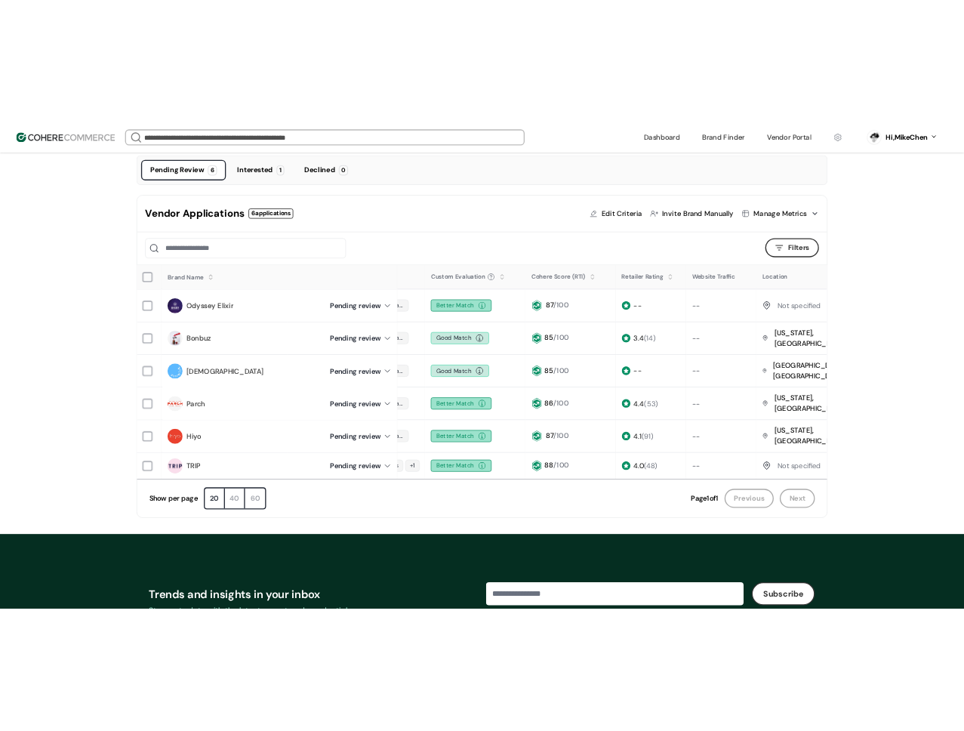
scroll to position [0, 161]
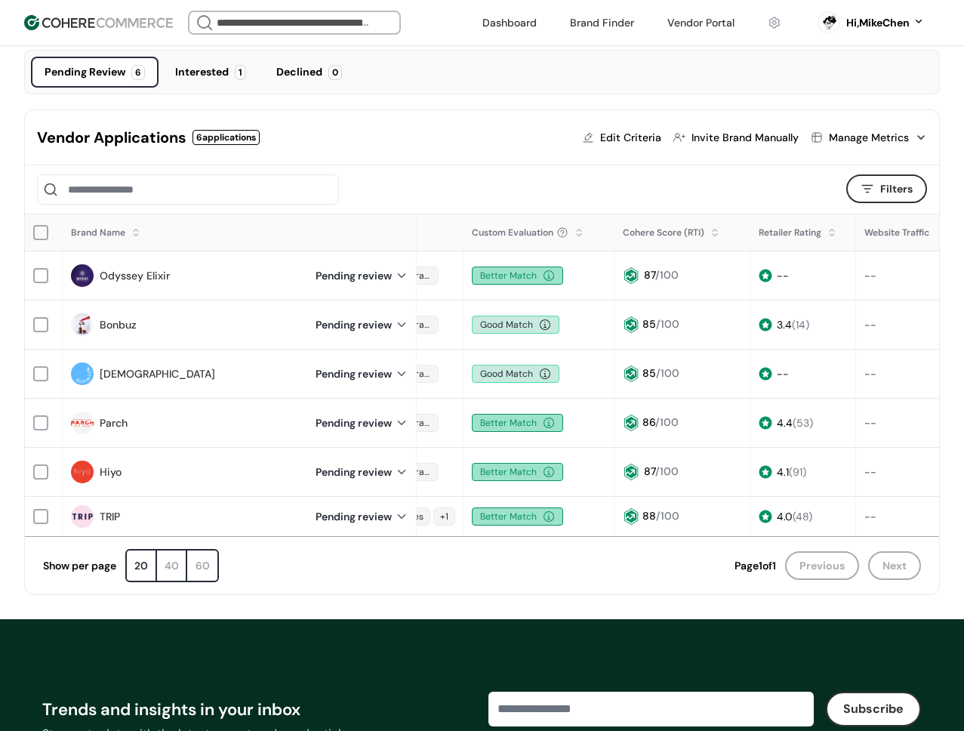
click at [916, 187] on button "Filters" at bounding box center [886, 188] width 81 height 29
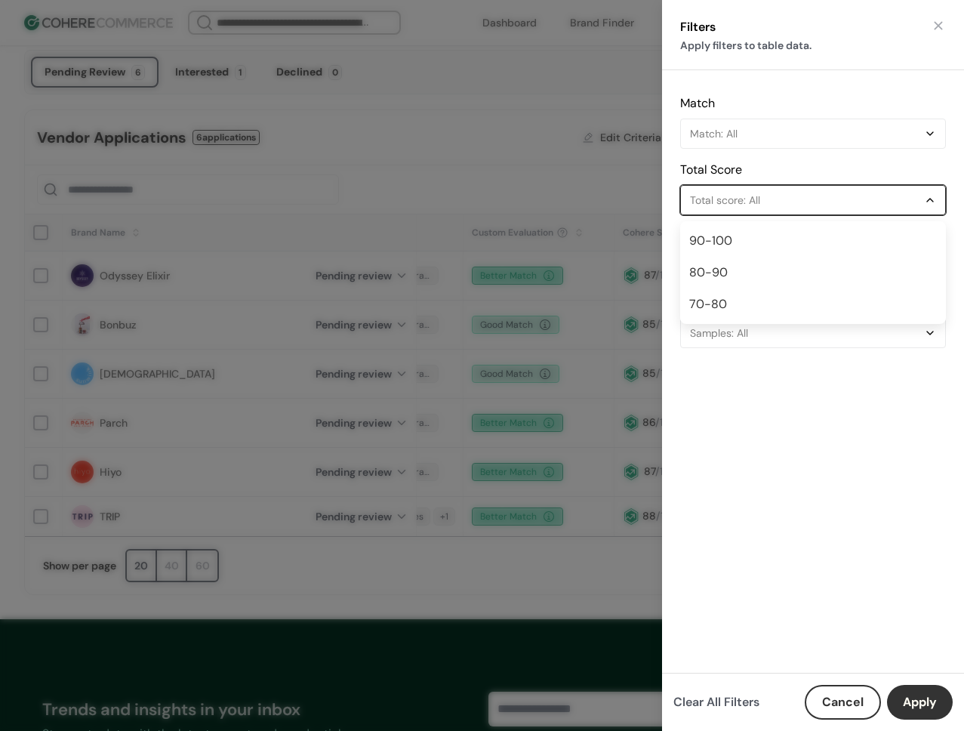
click at [760, 214] on button "Total score: All" at bounding box center [813, 200] width 266 height 30
click at [738, 240] on div "90-100" at bounding box center [813, 241] width 260 height 24
click at [911, 717] on button "Apply" at bounding box center [920, 702] width 66 height 35
